Goal: Transaction & Acquisition: Book appointment/travel/reservation

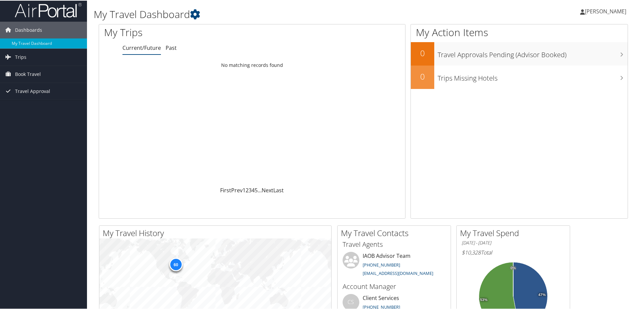
scroll to position [2, 0]
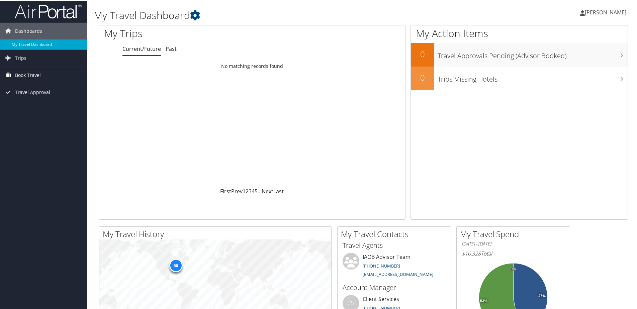
click at [27, 74] on span "Book Travel" at bounding box center [28, 74] width 26 height 17
click at [33, 108] on link "Book/Manage Online Trips" at bounding box center [43, 108] width 87 height 10
